Goal: Find specific page/section: Find specific page/section

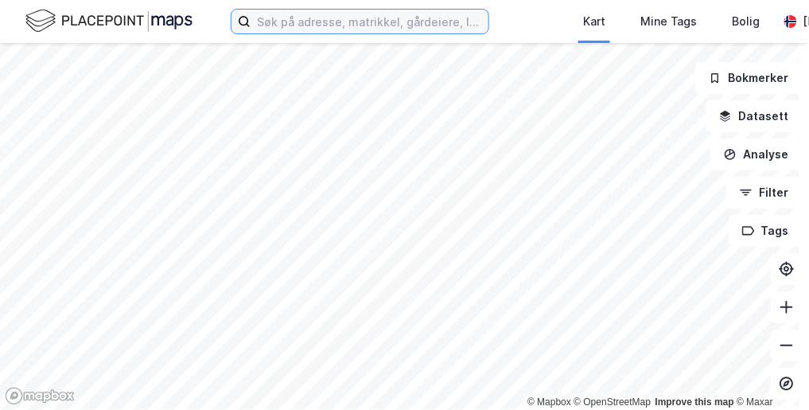
click at [423, 19] on input at bounding box center [370, 22] width 238 height 24
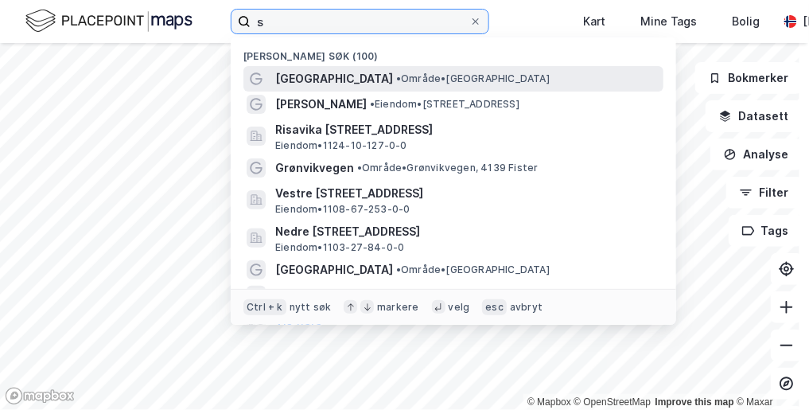
type input "s"
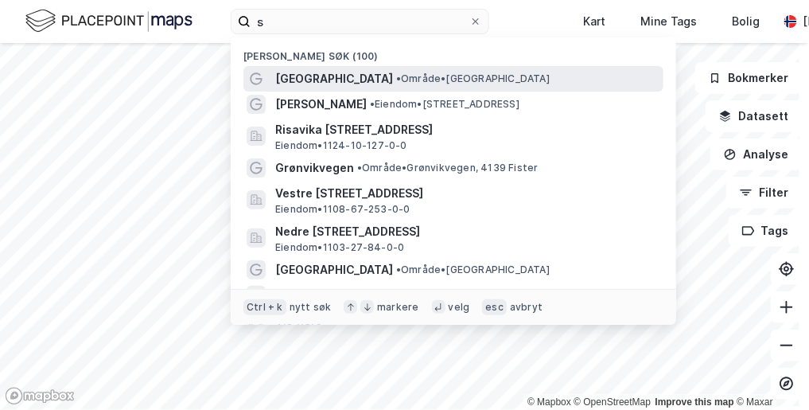
click at [399, 77] on span "• Område • [GEOGRAPHIC_DATA]" at bounding box center [473, 78] width 154 height 13
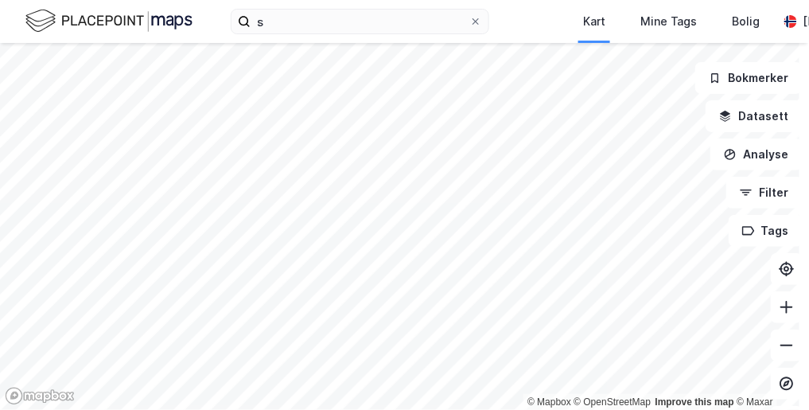
click at [193, 33] on div "s Kart Mine Tags Bolig [PERSON_NAME] © Mapbox © OpenStreetMap Improve this map …" at bounding box center [404, 205] width 809 height 410
